Goal: Register for event/course

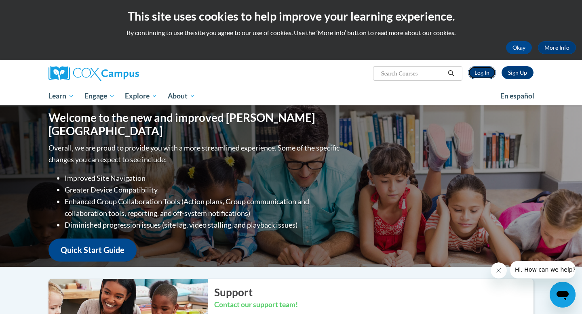
click at [479, 76] on link "Log In" at bounding box center [482, 72] width 28 height 13
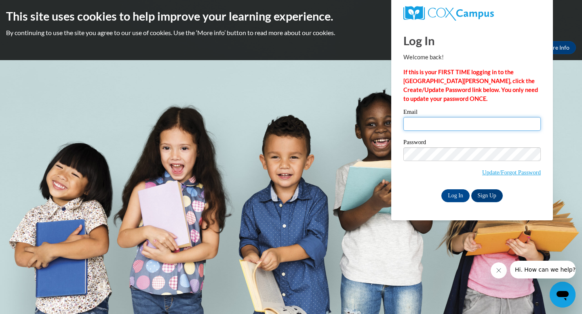
click at [424, 124] on input "Email" at bounding box center [471, 124] width 137 height 14
type input "[EMAIL_ADDRESS][DOMAIN_NAME]"
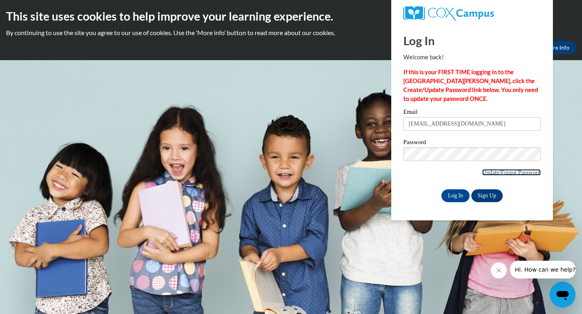
click at [502, 172] on link "Update/Forgot Password" at bounding box center [511, 172] width 59 height 6
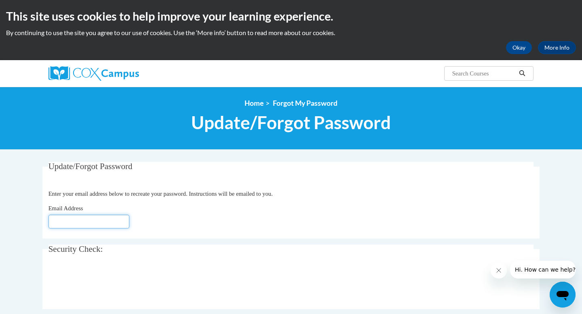
click at [80, 225] on input "Email Address" at bounding box center [88, 222] width 81 height 14
type input "[EMAIL_ADDRESS][DOMAIN_NAME]"
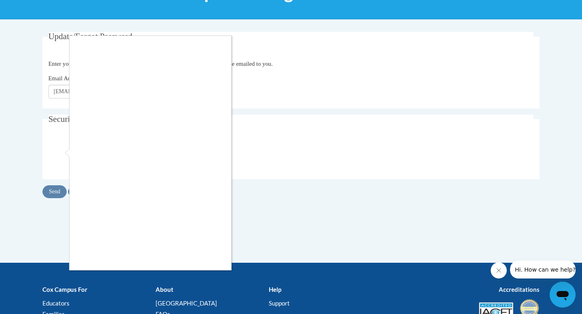
scroll to position [122, 0]
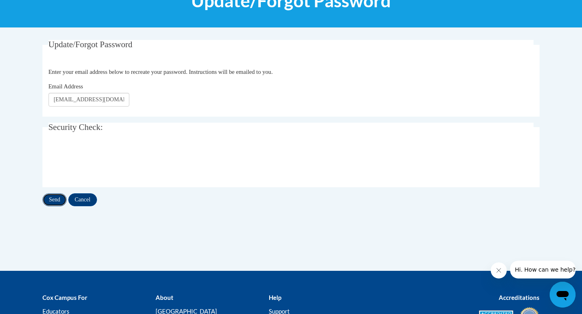
click at [55, 199] on input "Send" at bounding box center [54, 200] width 24 height 13
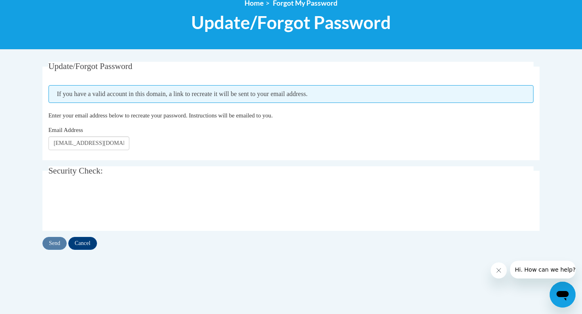
scroll to position [100, 0]
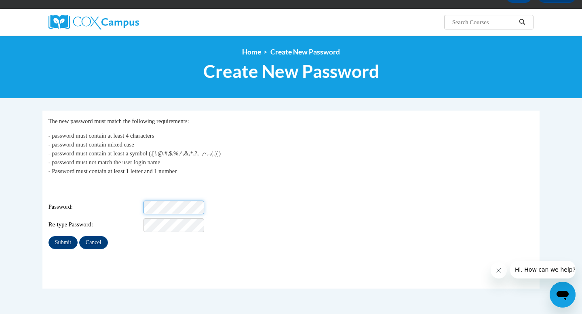
scroll to position [53, 0]
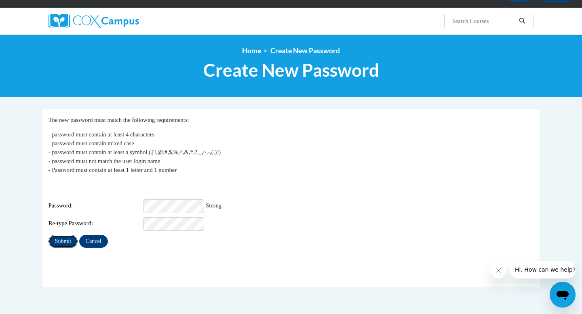
click at [63, 235] on input "Submit" at bounding box center [62, 241] width 29 height 13
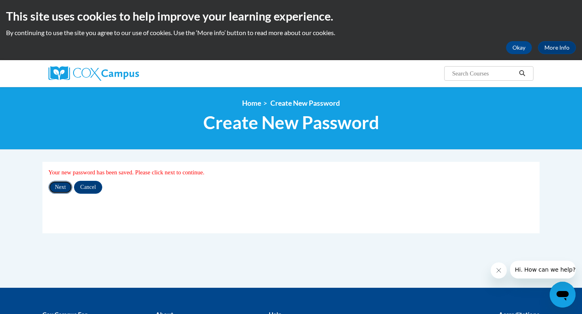
click at [55, 187] on input "Next" at bounding box center [60, 187] width 24 height 13
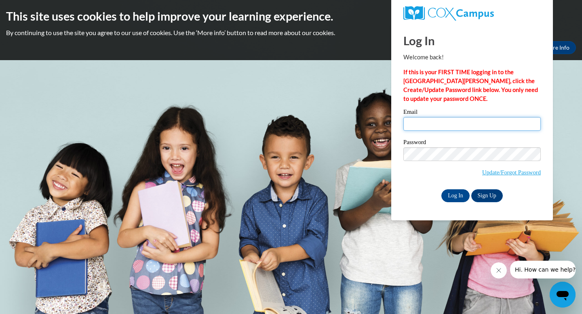
click at [415, 123] on input "Email" at bounding box center [471, 124] width 137 height 14
type input "[EMAIL_ADDRESS][DOMAIN_NAME]"
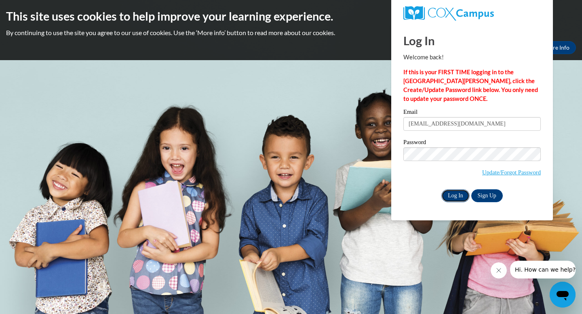
click at [462, 194] on input "Log In" at bounding box center [455, 196] width 28 height 13
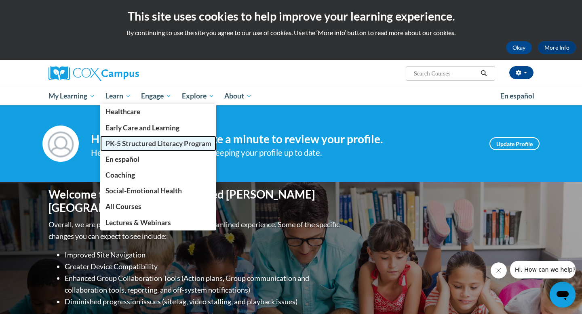
click at [120, 145] on span "PK-5 Structured Literacy Program" at bounding box center [158, 143] width 106 height 8
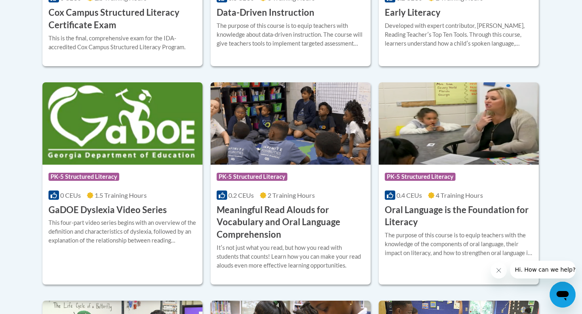
scroll to position [501, 0]
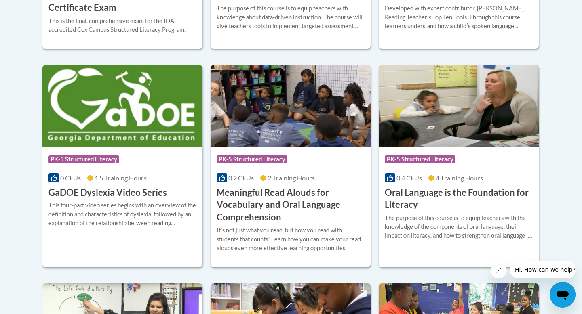
click at [437, 194] on h3 "Oral Language is the Foundation for Literacy" at bounding box center [459, 199] width 148 height 25
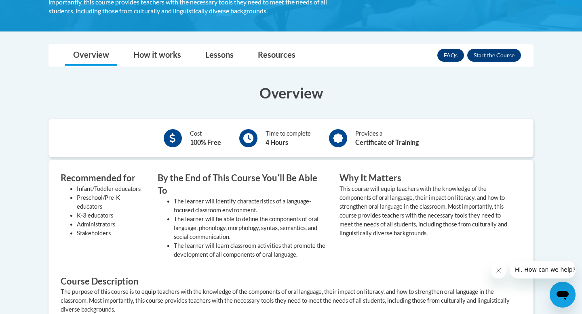
scroll to position [212, 0]
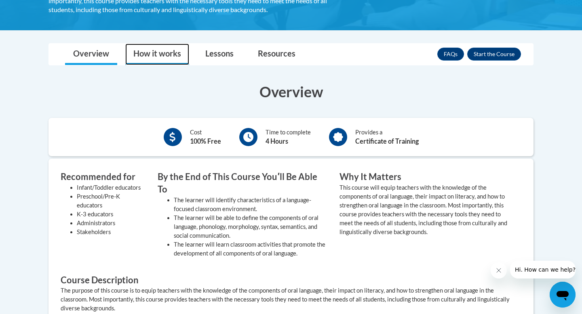
click at [153, 56] on link "How it works" at bounding box center [157, 54] width 64 height 21
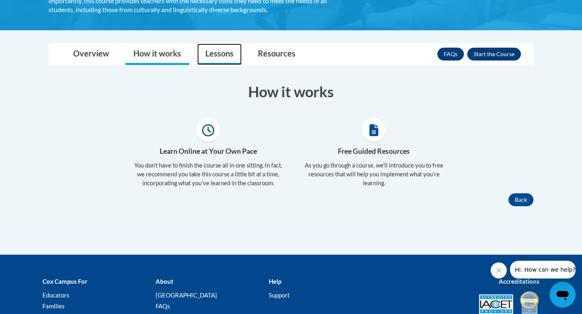
click at [211, 52] on link "Lessons" at bounding box center [219, 54] width 44 height 21
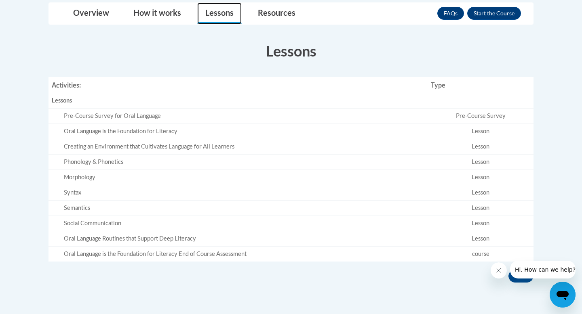
scroll to position [215, 0]
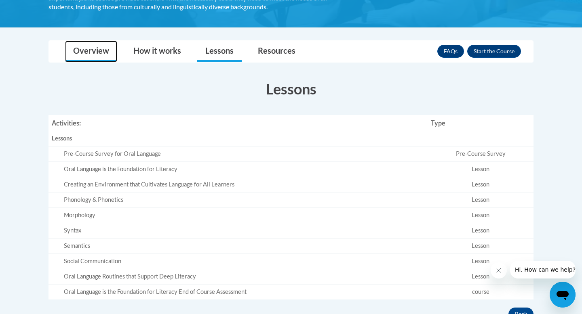
click at [89, 57] on link "Overview" at bounding box center [91, 51] width 52 height 21
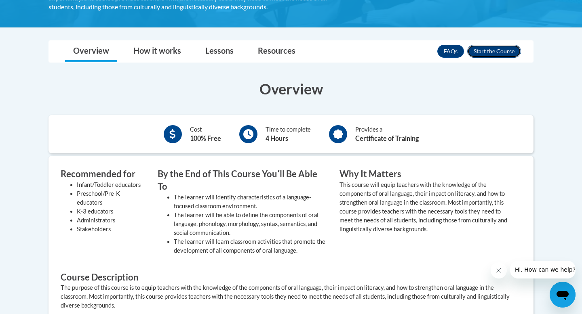
click at [486, 56] on button "Enroll" at bounding box center [494, 51] width 54 height 13
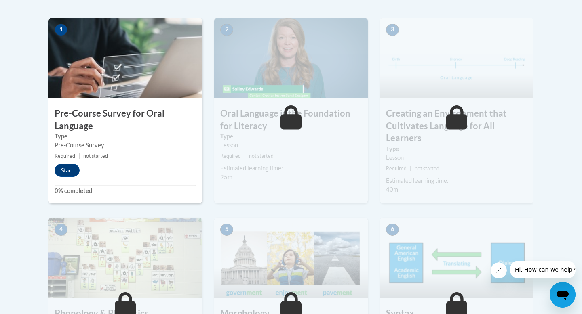
scroll to position [258, 0]
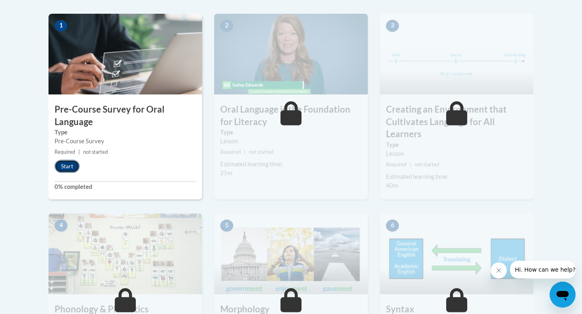
click at [67, 171] on button "Start" at bounding box center [67, 166] width 25 height 13
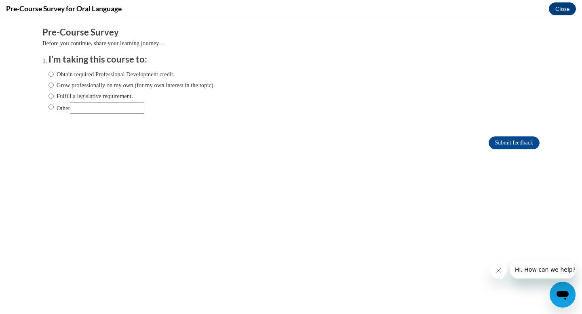
scroll to position [0, 0]
click at [113, 72] on label "Obtain required Professional Development credit." at bounding box center [111, 74] width 126 height 9
click at [54, 72] on input "Obtain required Professional Development credit." at bounding box center [50, 74] width 5 height 9
radio input "true"
click at [502, 141] on input "Submit feedback" at bounding box center [514, 143] width 51 height 13
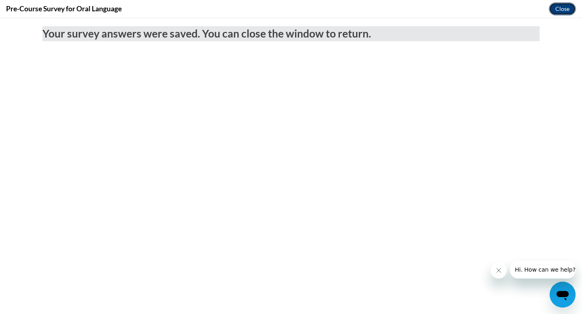
click at [556, 11] on button "Close" at bounding box center [562, 8] width 27 height 13
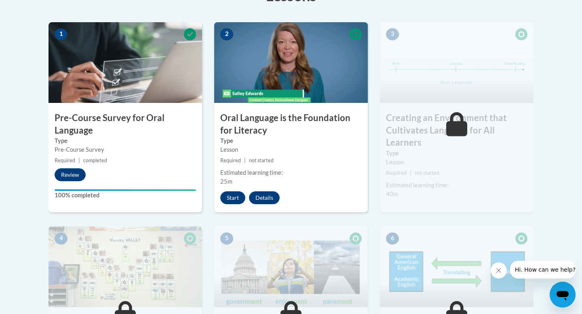
scroll to position [245, 0]
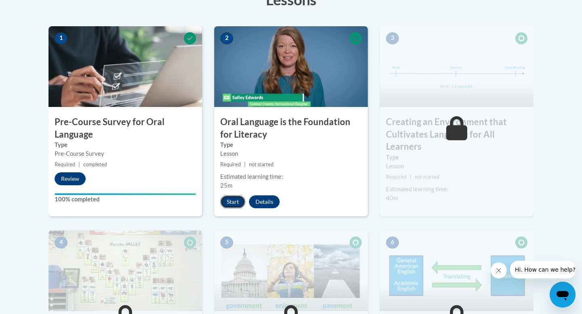
click at [228, 202] on button "Start" at bounding box center [232, 202] width 25 height 13
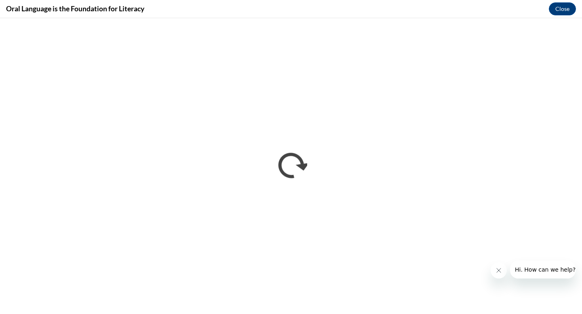
scroll to position [0, 0]
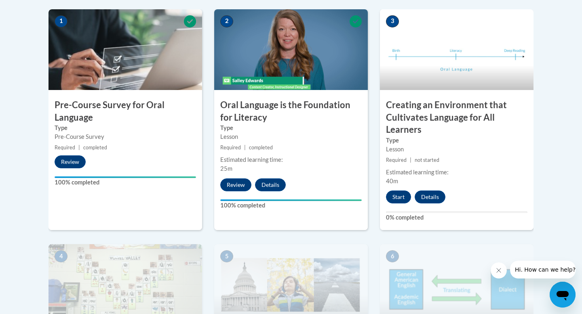
scroll to position [249, 0]
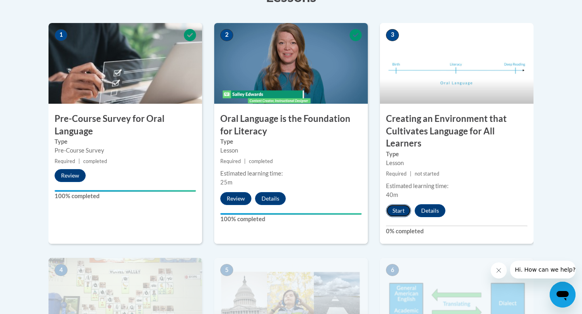
click at [396, 210] on button "Start" at bounding box center [398, 211] width 25 height 13
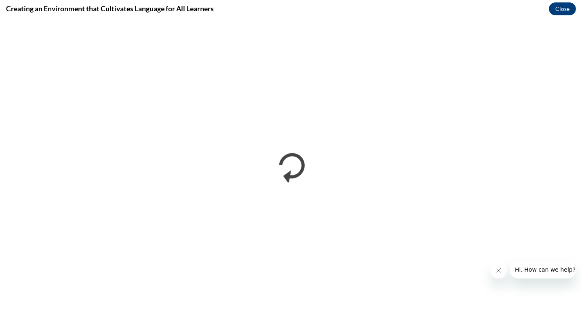
scroll to position [0, 0]
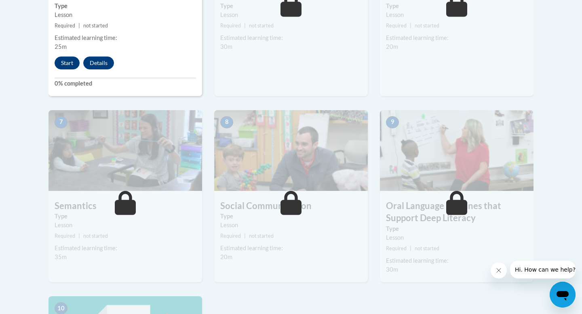
scroll to position [613, 0]
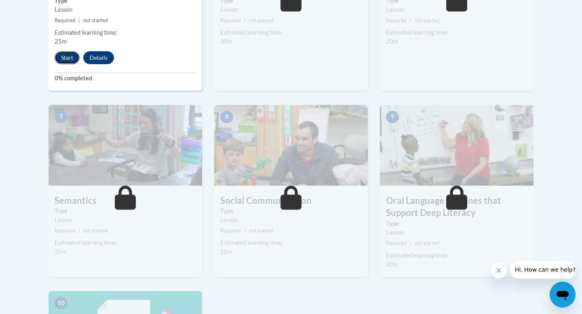
click at [65, 58] on button "Start" at bounding box center [67, 57] width 25 height 13
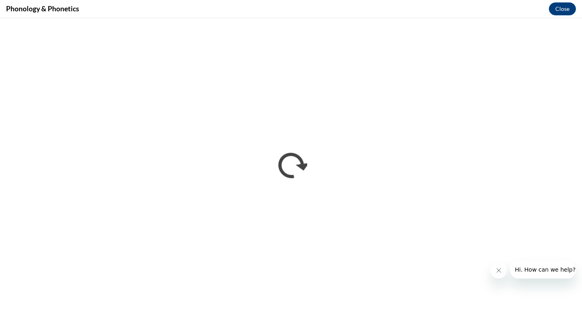
scroll to position [0, 0]
click at [582, 184] on iframe "</div></body> </html>" at bounding box center [291, 166] width 582 height 296
